Goal: Task Accomplishment & Management: Use online tool/utility

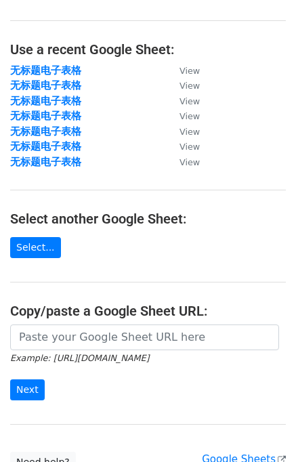
scroll to position [68, 0]
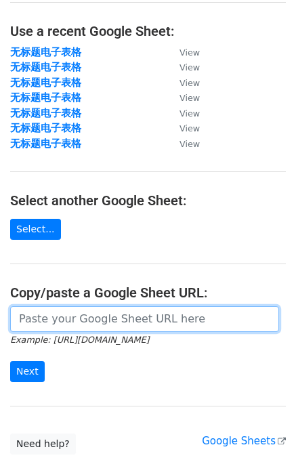
click at [46, 325] on input "url" at bounding box center [144, 319] width 269 height 26
paste input "https://docs.google.com/spreadsheets/d/1Ar3VbpPhje1EFpMa3DxdZMKmbrmkid43F0V5Qve…"
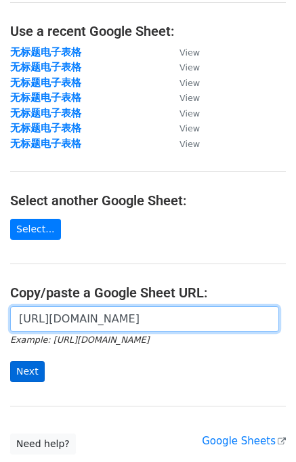
type input "https://docs.google.com/spreadsheets/d/1Ar3VbpPhje1EFpMa3DxdZMKmbrmkid43F0V5Qve…"
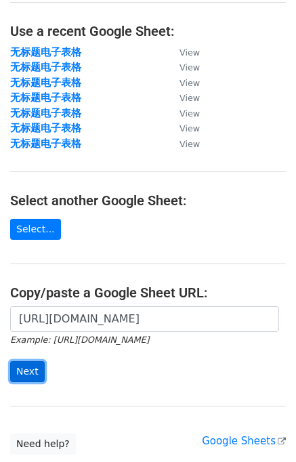
click at [28, 371] on input "Next" at bounding box center [27, 371] width 35 height 21
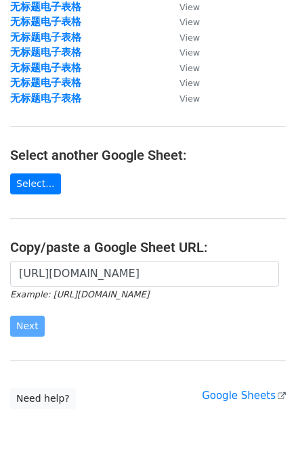
scroll to position [167, 0]
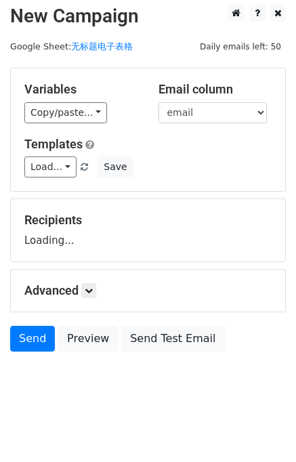
scroll to position [8, 0]
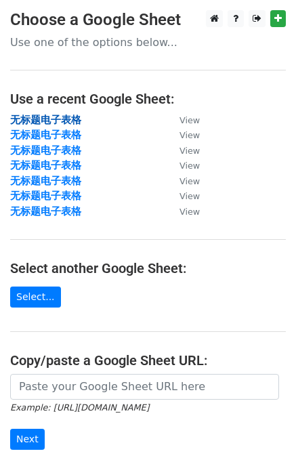
click at [48, 120] on strong "无标题电子表格" at bounding box center [45, 120] width 71 height 12
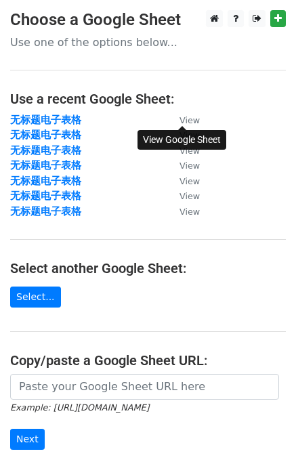
click at [187, 117] on small "View" at bounding box center [190, 120] width 20 height 10
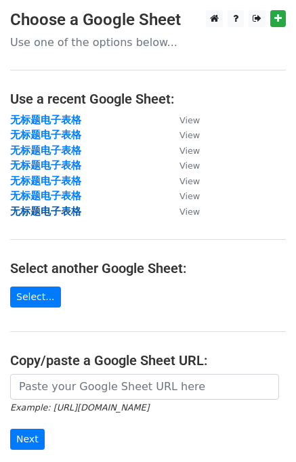
click at [64, 213] on strong "无标题电子表格" at bounding box center [45, 211] width 71 height 12
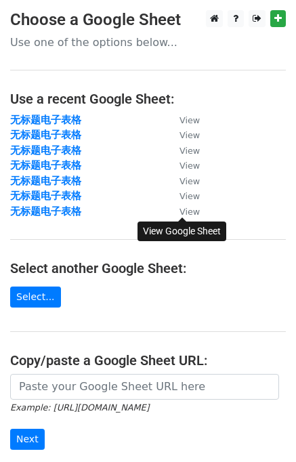
click at [195, 214] on small "View" at bounding box center [190, 212] width 20 height 10
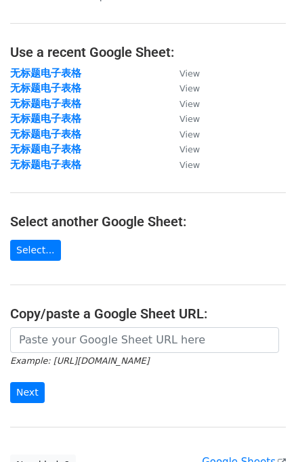
scroll to position [68, 0]
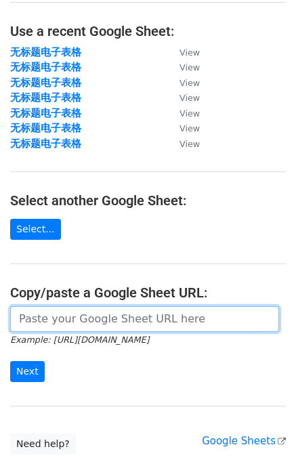
click at [40, 318] on input "url" at bounding box center [144, 319] width 269 height 26
paste input "https://docs.google.com/spreadsheets/d/1JnnBocnNlCFacZvr_rKMurnfNaxgb8BLNwIoTIE…"
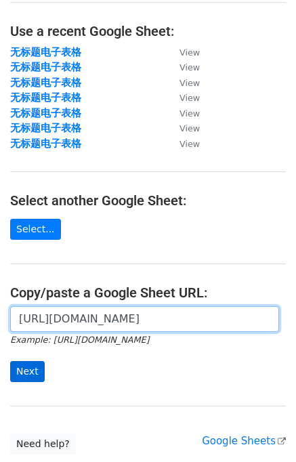
type input "https://docs.google.com/spreadsheets/d/1JnnBocnNlCFacZvr_rKMurnfNaxgb8BLNwIoTIE…"
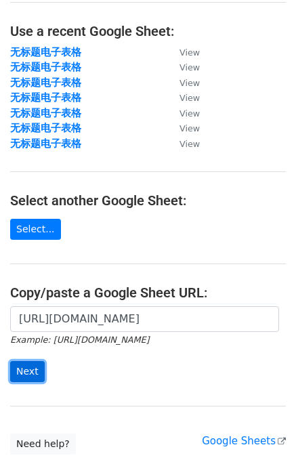
click at [30, 366] on input "Next" at bounding box center [27, 371] width 35 height 21
